Goal: Book appointment/travel/reservation

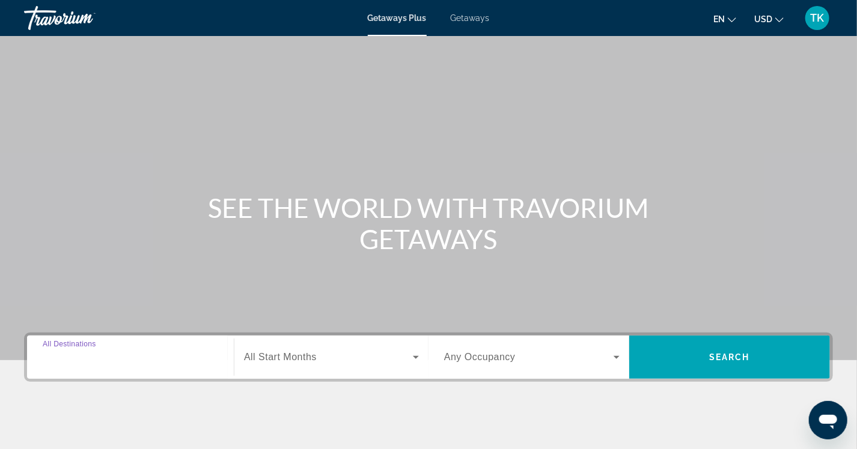
click at [114, 359] on input "Destination All Destinations" at bounding box center [130, 358] width 175 height 14
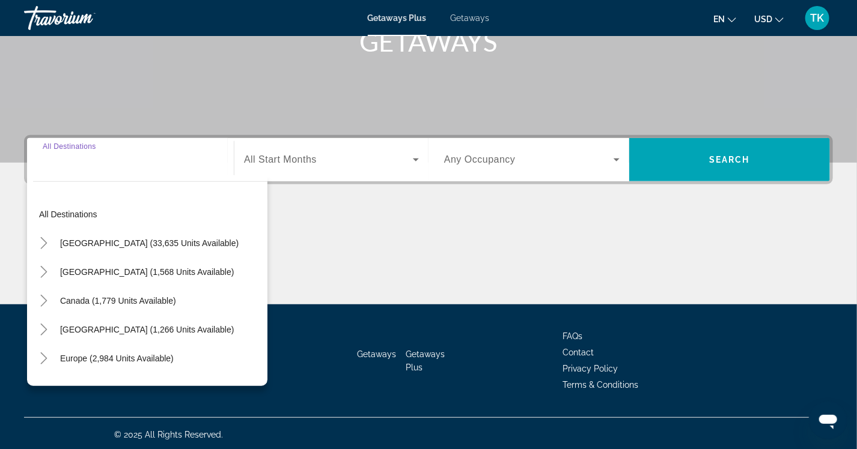
scroll to position [200, 0]
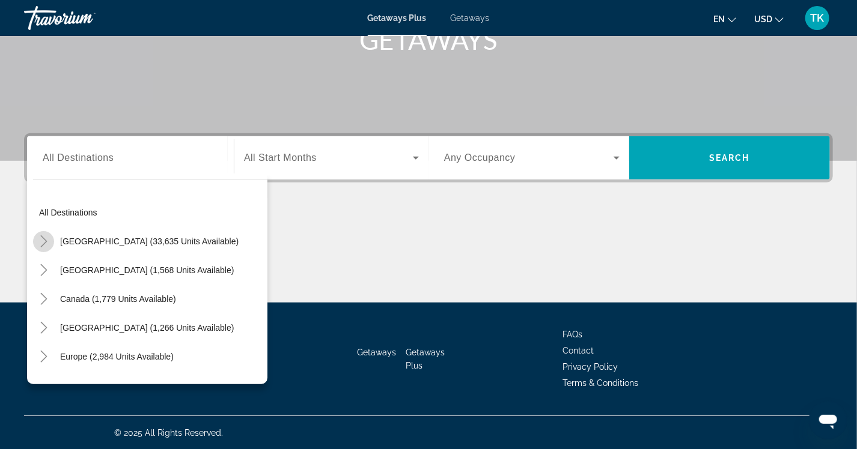
click at [48, 239] on icon "Toggle United States (33,635 units available)" at bounding box center [44, 242] width 12 height 12
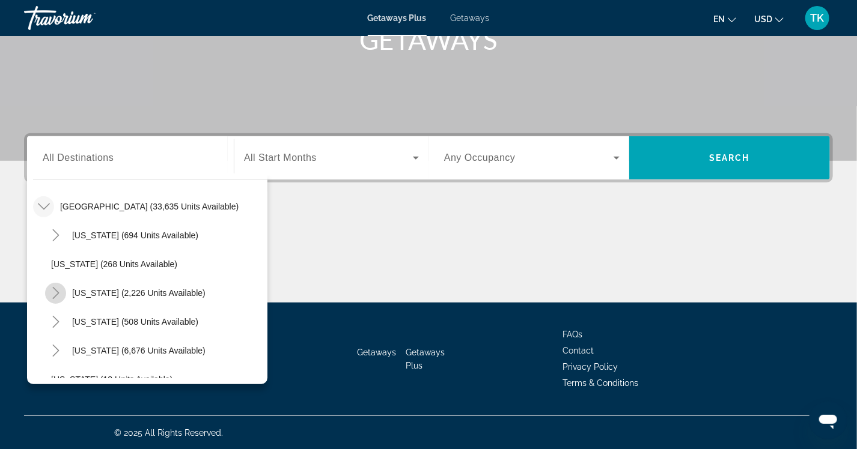
click at [53, 296] on icon "Toggle California (2,226 units available)" at bounding box center [56, 293] width 12 height 12
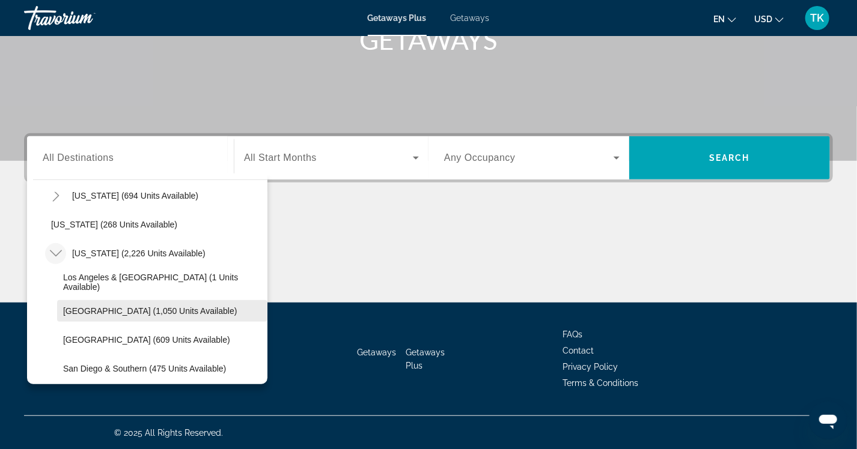
scroll to position [95, 0]
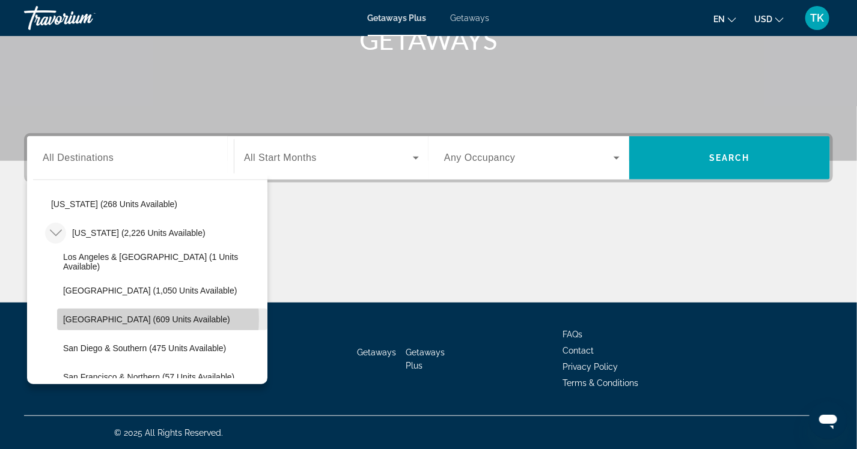
click at [130, 318] on span "[GEOGRAPHIC_DATA] (609 units available)" at bounding box center [146, 320] width 167 height 10
type input "**********"
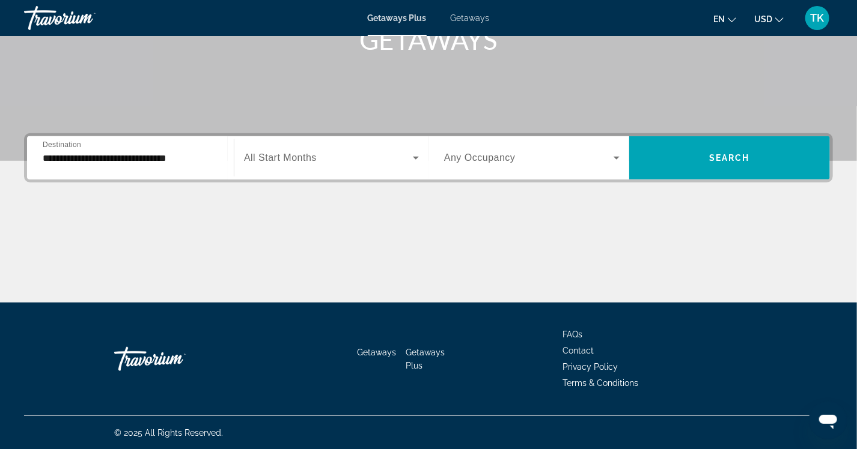
click at [327, 149] on div "Search widget" at bounding box center [331, 158] width 175 height 34
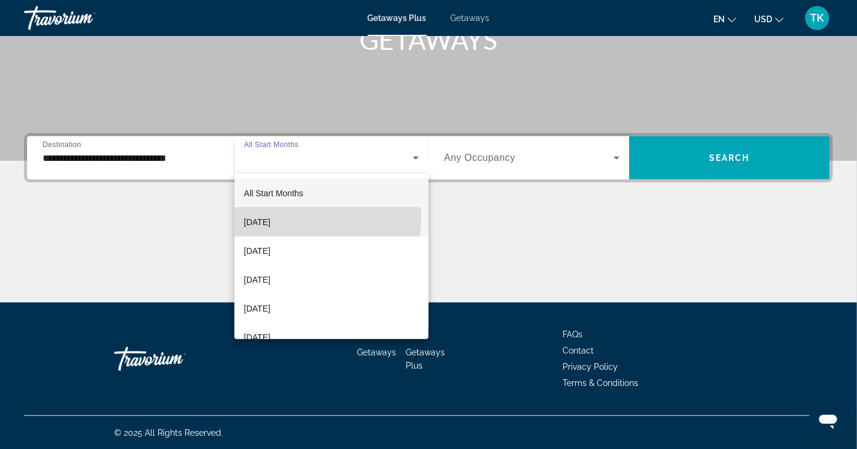
click at [270, 218] on span "[DATE]" at bounding box center [257, 222] width 26 height 14
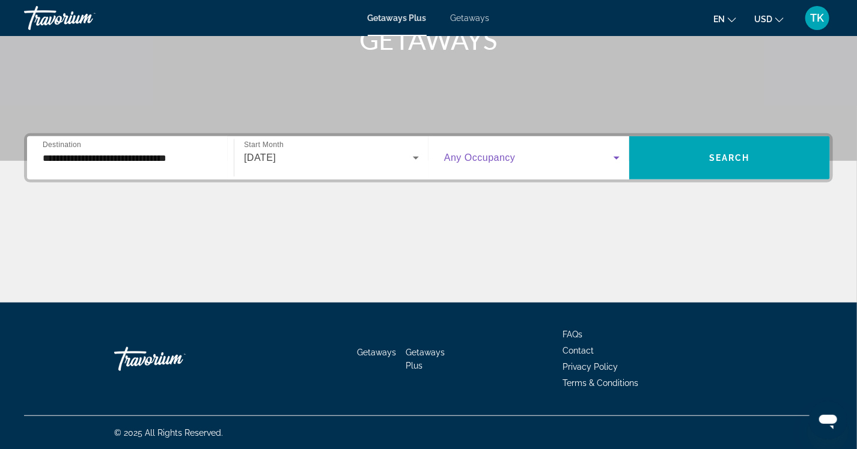
click at [522, 159] on span "Search widget" at bounding box center [528, 158] width 169 height 14
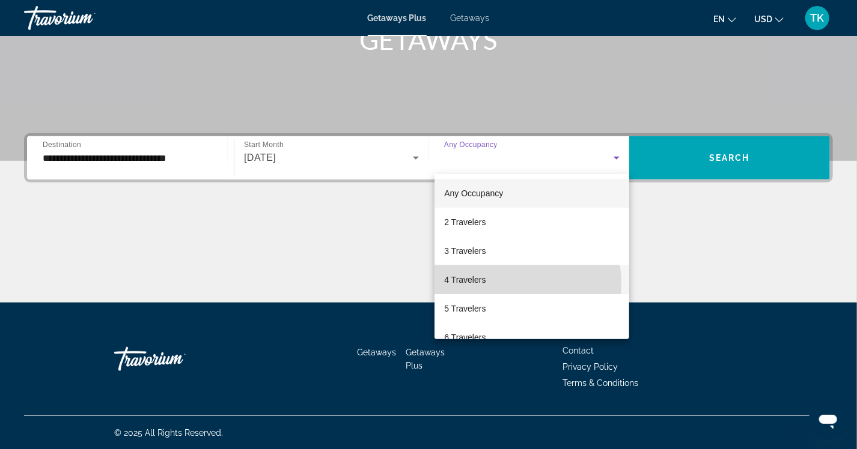
click at [496, 284] on mat-option "4 Travelers" at bounding box center [531, 280] width 195 height 29
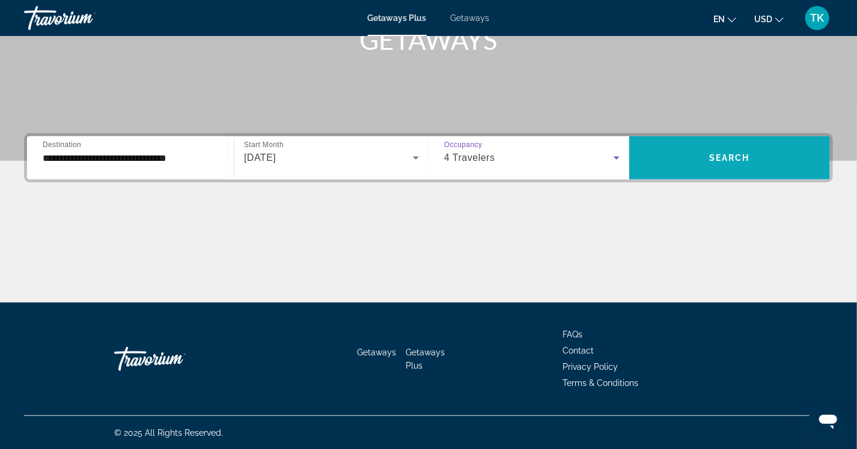
click at [736, 150] on span "Search widget" at bounding box center [729, 158] width 201 height 29
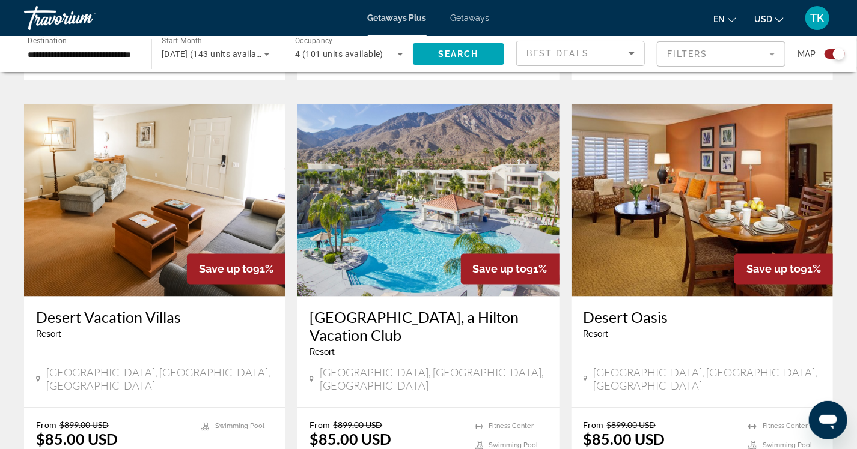
scroll to position [841, 0]
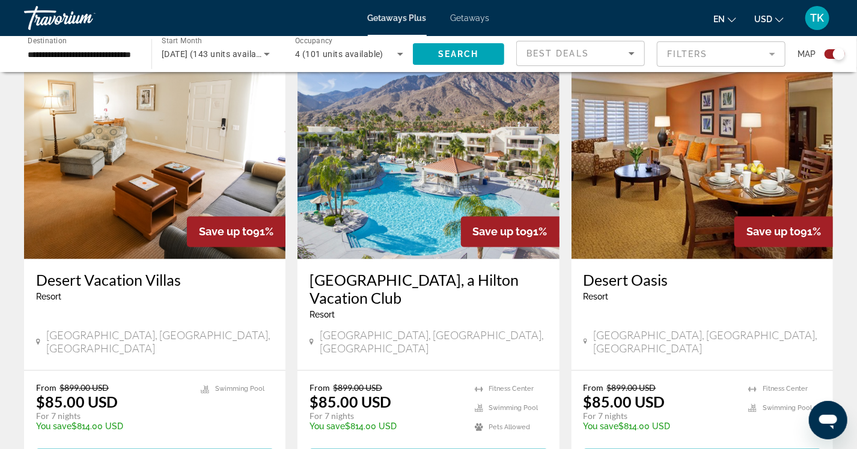
click at [418, 196] on img "Main content" at bounding box center [427, 163] width 261 height 192
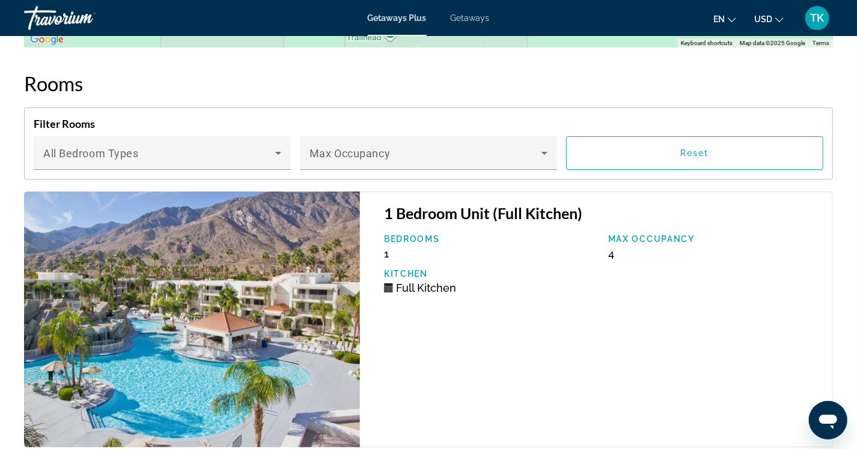
scroll to position [2043, 0]
